Goal: Find specific page/section: Find specific page/section

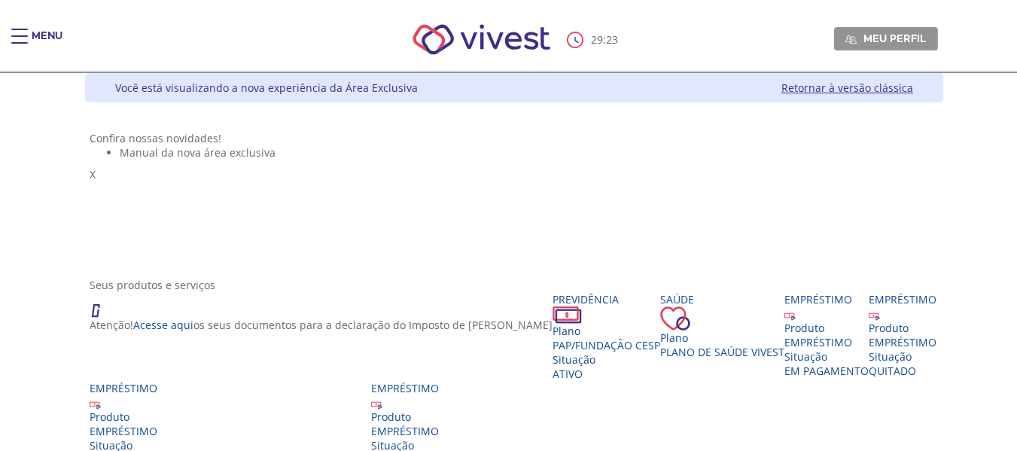
click at [23, 36] on span "Main header" at bounding box center [19, 36] width 17 height 2
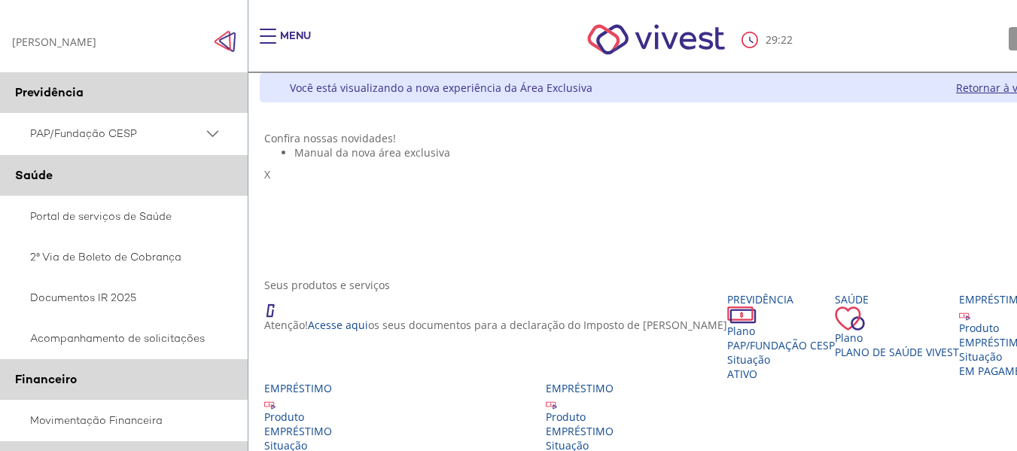
scroll to position [376, 0]
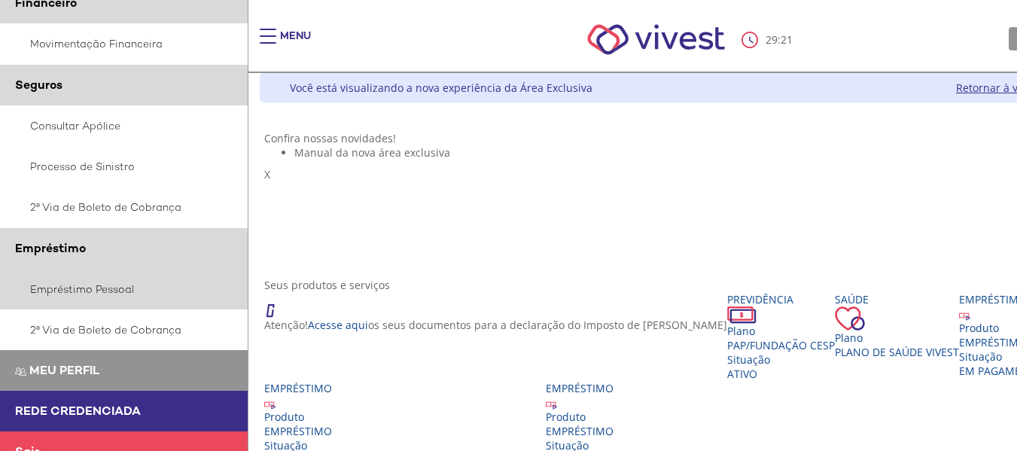
click at [107, 285] on link "Empréstimo Pessoal" at bounding box center [124, 289] width 248 height 41
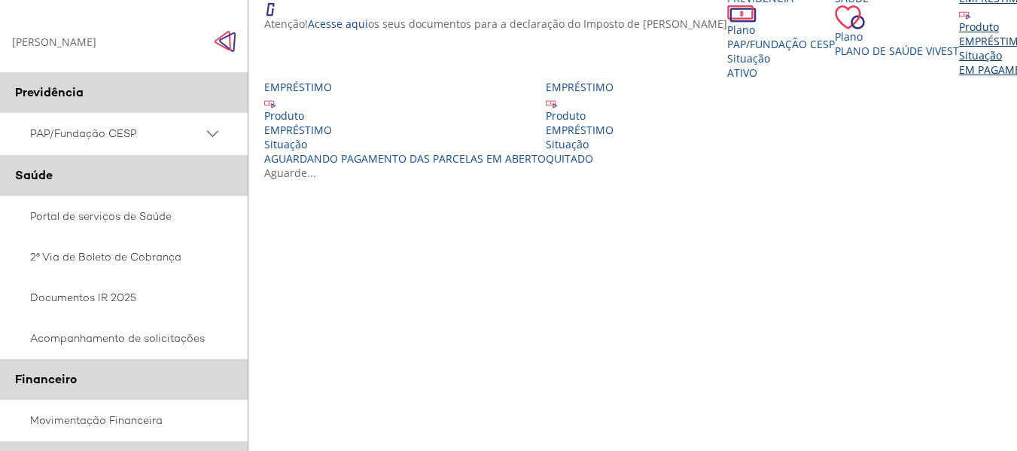
scroll to position [452, 0]
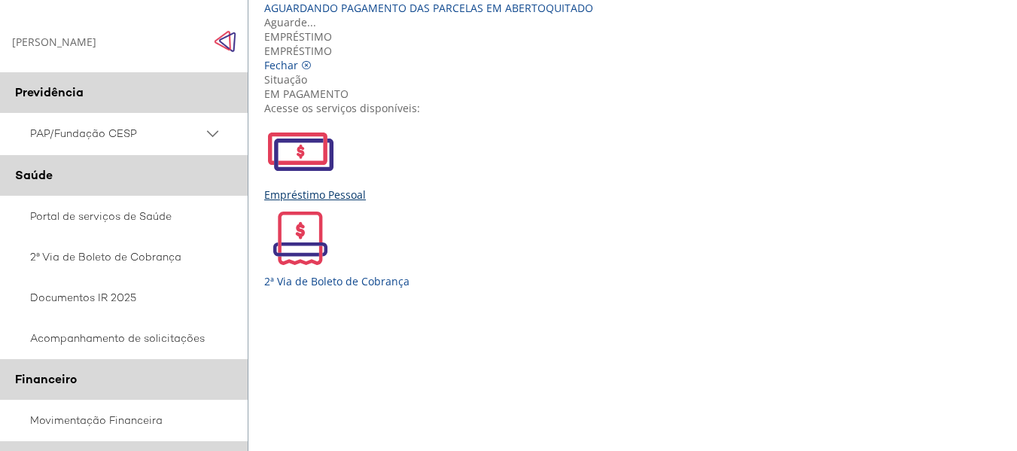
click at [308, 202] on div "Empréstimo Pessoal" at bounding box center [688, 158] width 849 height 87
